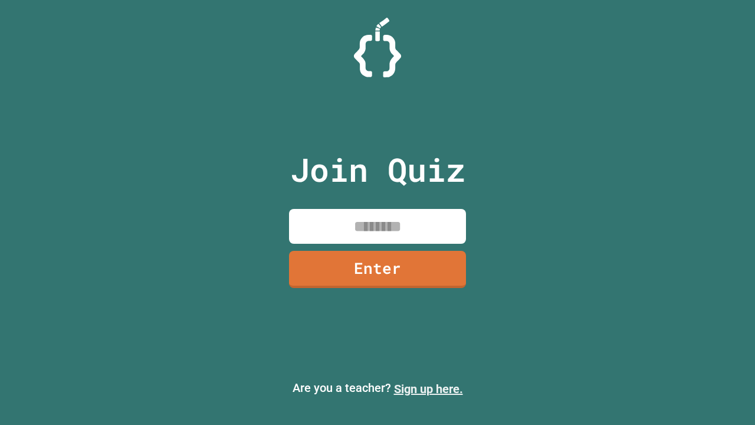
click at [428, 389] on link "Sign up here." at bounding box center [428, 389] width 69 height 14
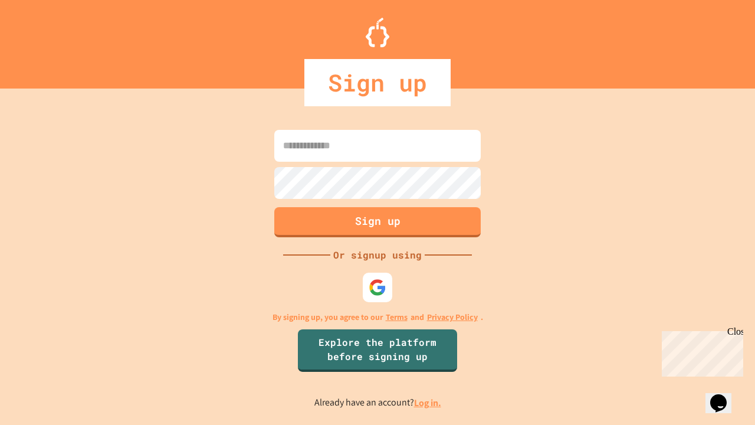
click at [428, 402] on link "Log in." at bounding box center [427, 402] width 27 height 12
